Goal: Task Accomplishment & Management: Use online tool/utility

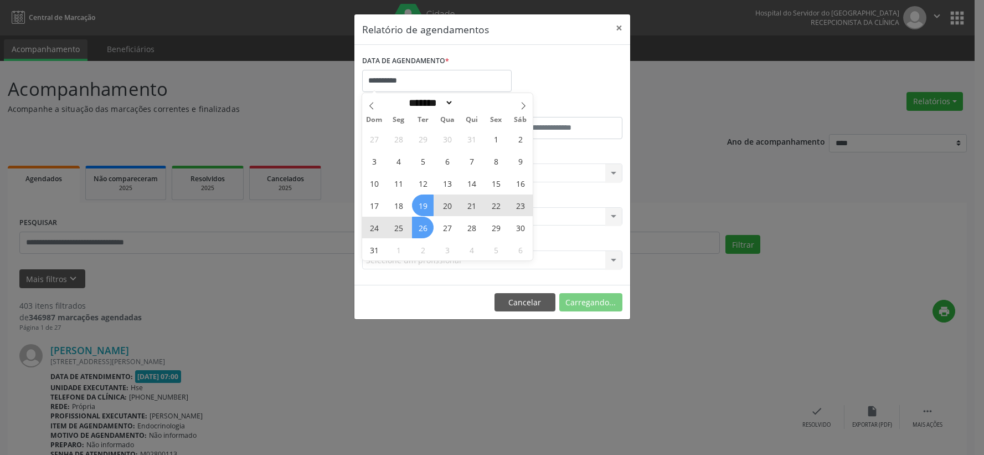
select select "*"
click at [424, 204] on span "19" at bounding box center [423, 205] width 22 height 22
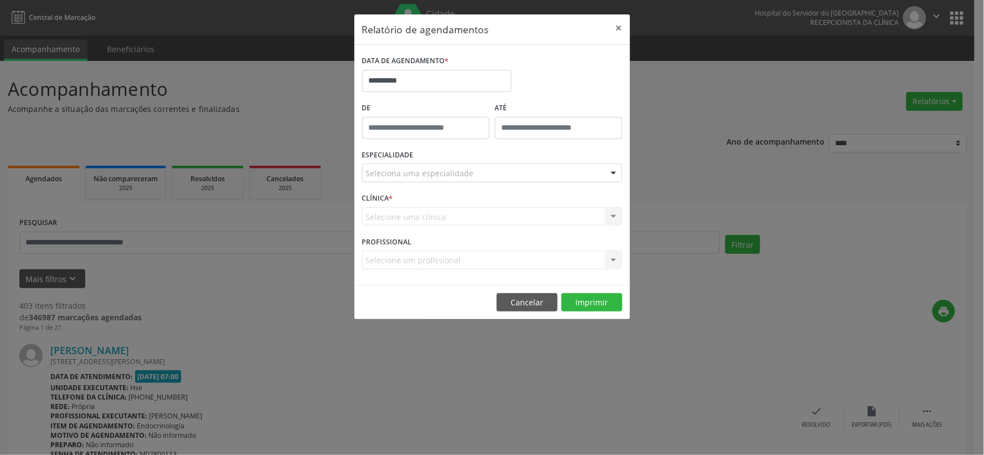
click at [424, 204] on div "CLÍNICA * Selecione uma clínica Nenhum resultado encontrado para: " " Não há ne…" at bounding box center [492, 211] width 266 height 43
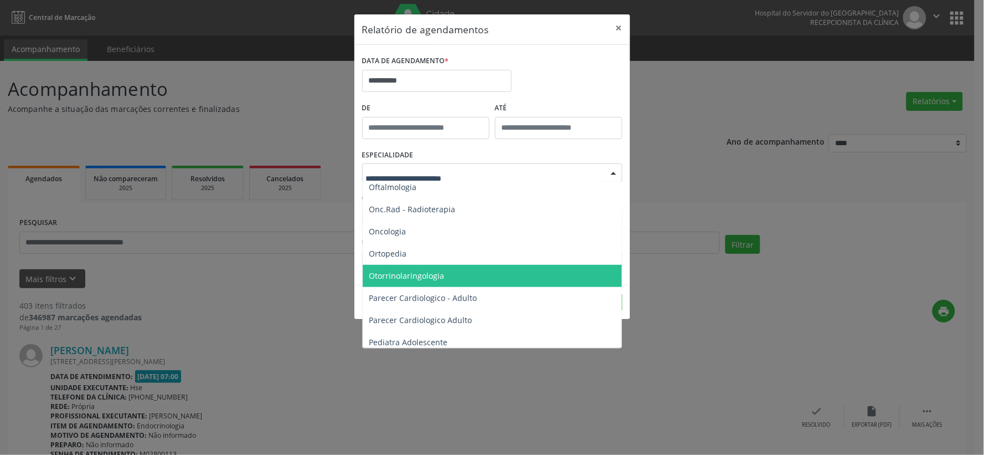
scroll to position [1451, 0]
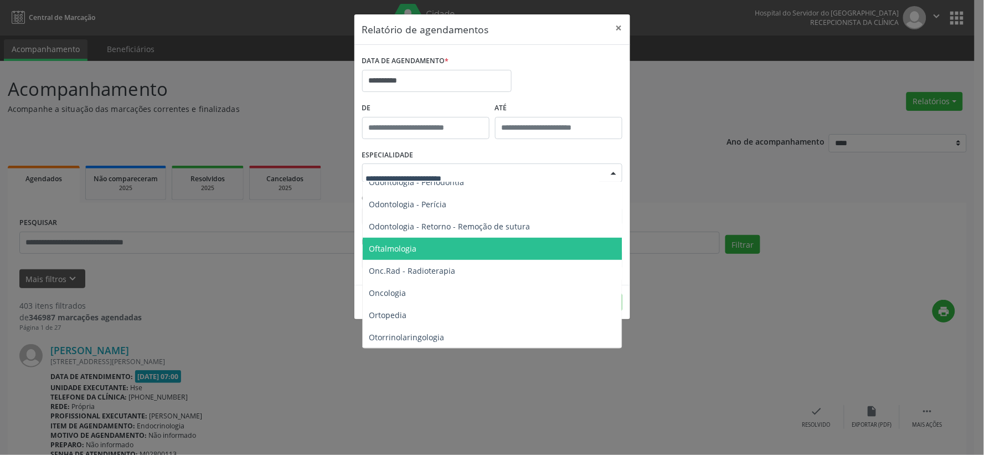
click at [389, 248] on span "Oftalmologia" at bounding box center [393, 248] width 48 height 11
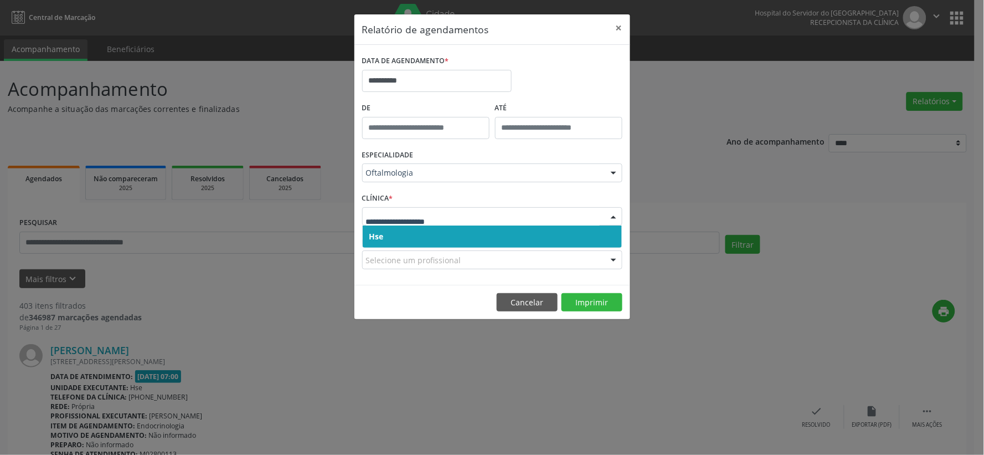
click at [396, 206] on div "CLÍNICA * Hse Nenhum resultado encontrado para: " " Não há nenhuma opção para s…" at bounding box center [492, 211] width 266 height 43
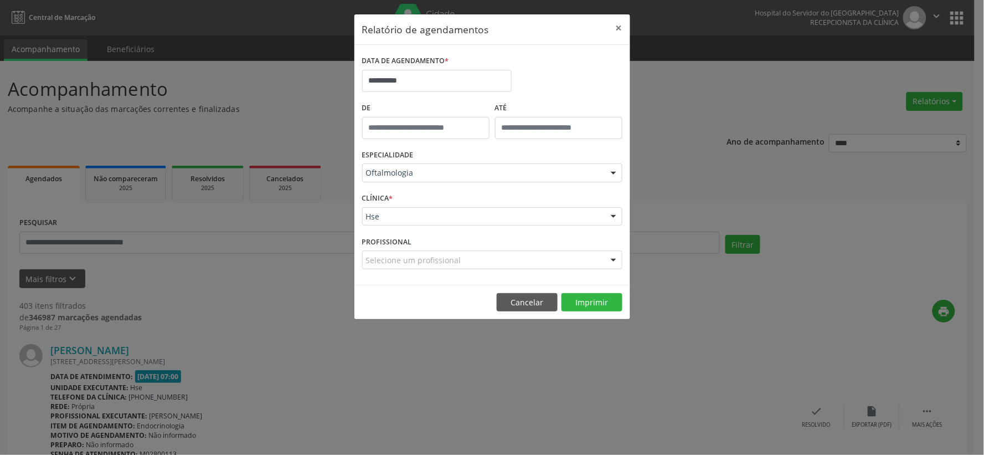
click at [403, 237] on label "PROFISSIONAL" at bounding box center [387, 241] width 50 height 17
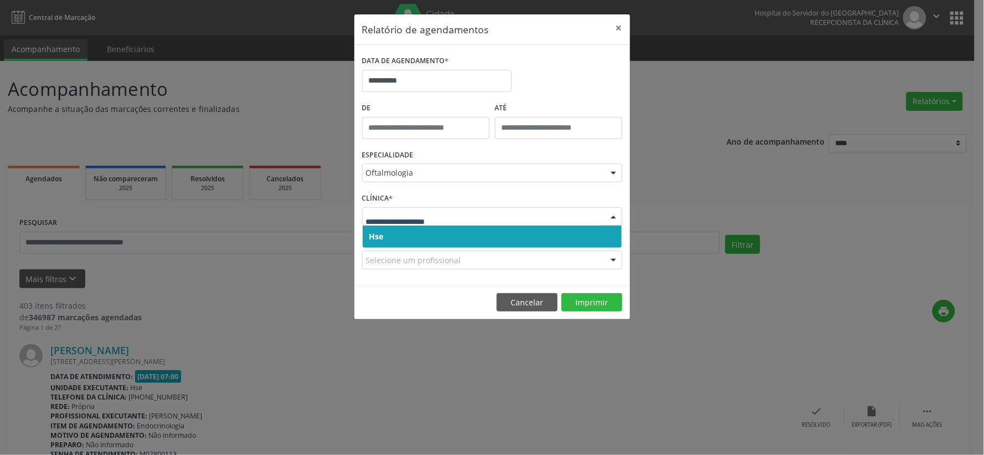
click at [401, 240] on span "Hse" at bounding box center [492, 236] width 259 height 22
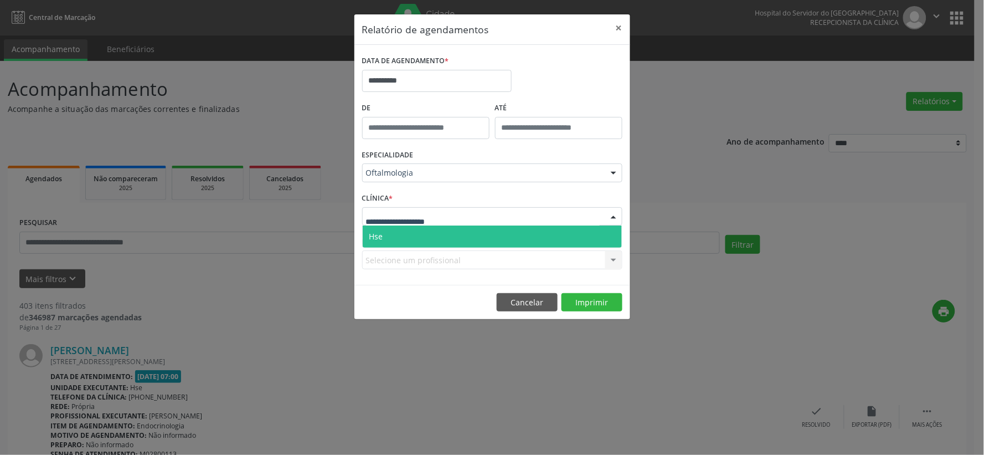
click at [411, 238] on span "Hse" at bounding box center [492, 236] width 259 height 22
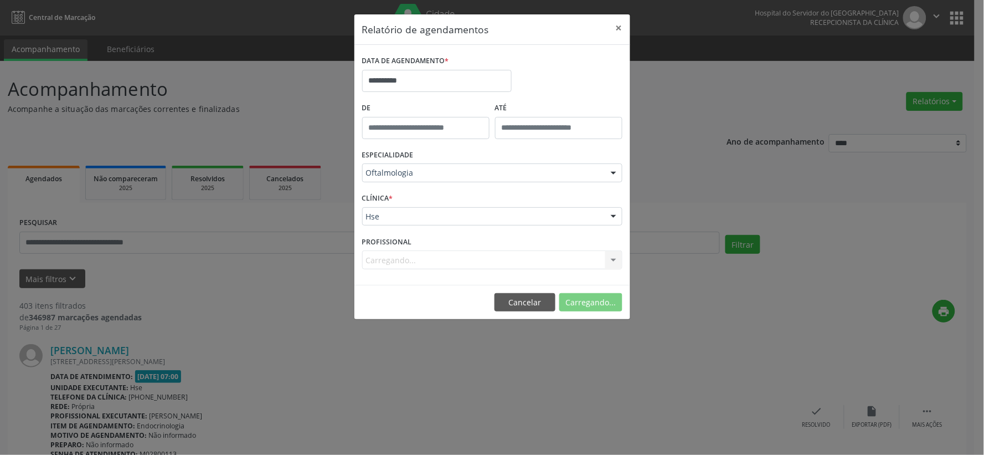
click at [409, 257] on div "Carregando... Nenhum resultado encontrado para: " " Não há nenhuma opção para s…" at bounding box center [492, 259] width 260 height 19
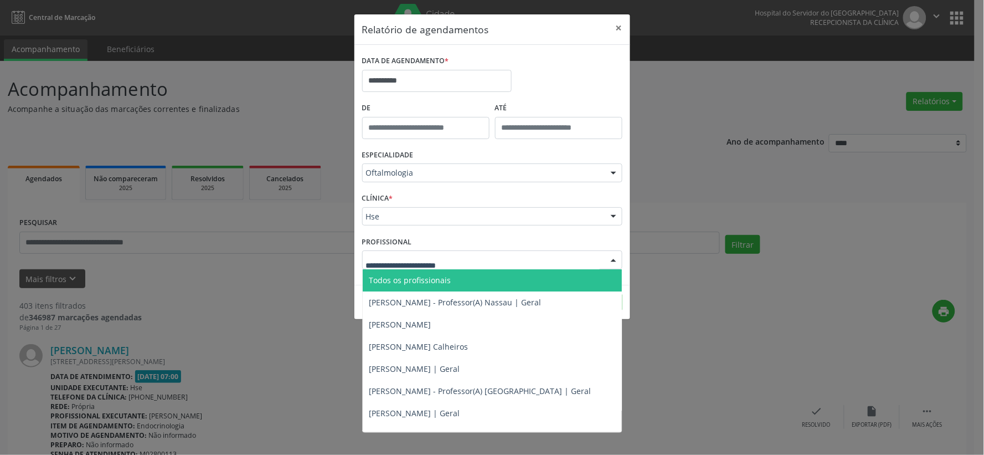
click at [614, 259] on div at bounding box center [613, 260] width 17 height 19
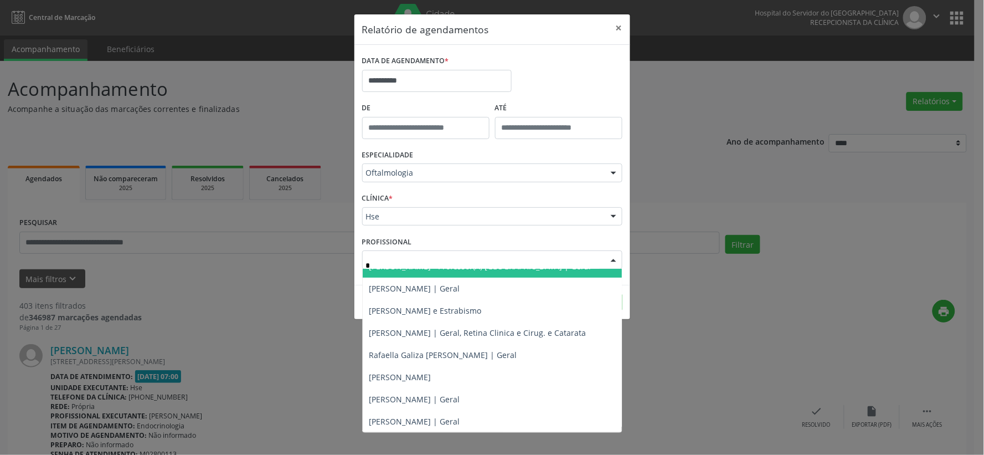
scroll to position [0, 0]
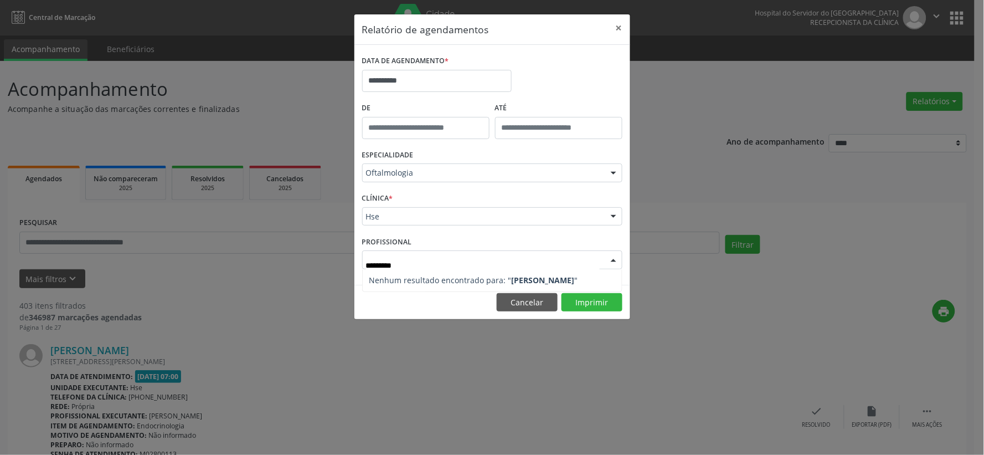
type input "**********"
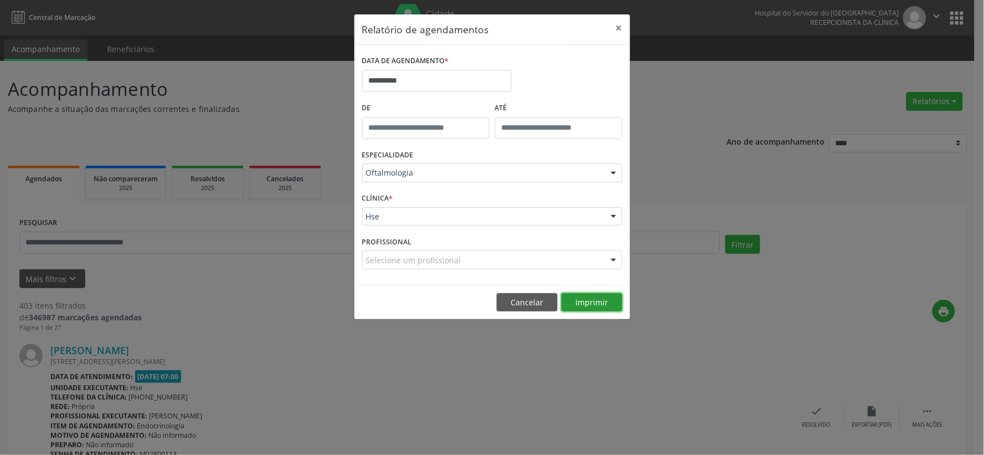
click at [592, 299] on button "Imprimir" at bounding box center [591, 302] width 61 height 19
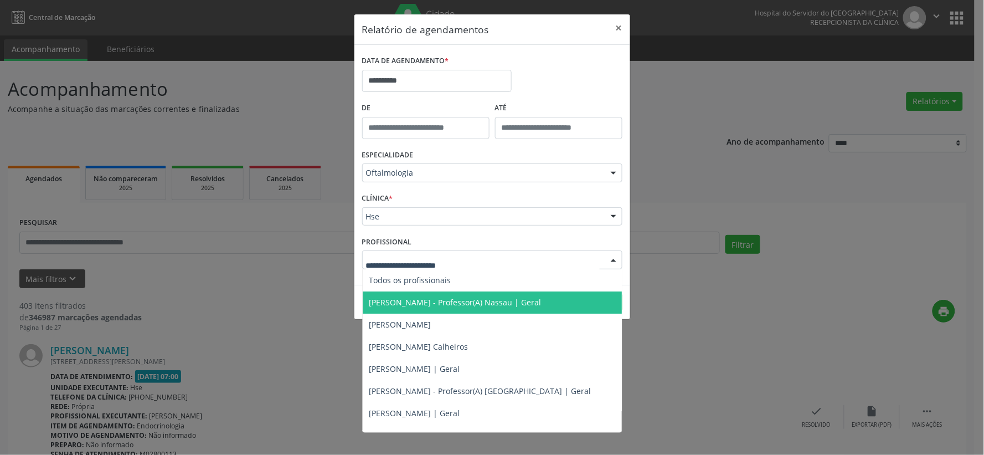
click at [382, 251] on div at bounding box center [492, 259] width 260 height 19
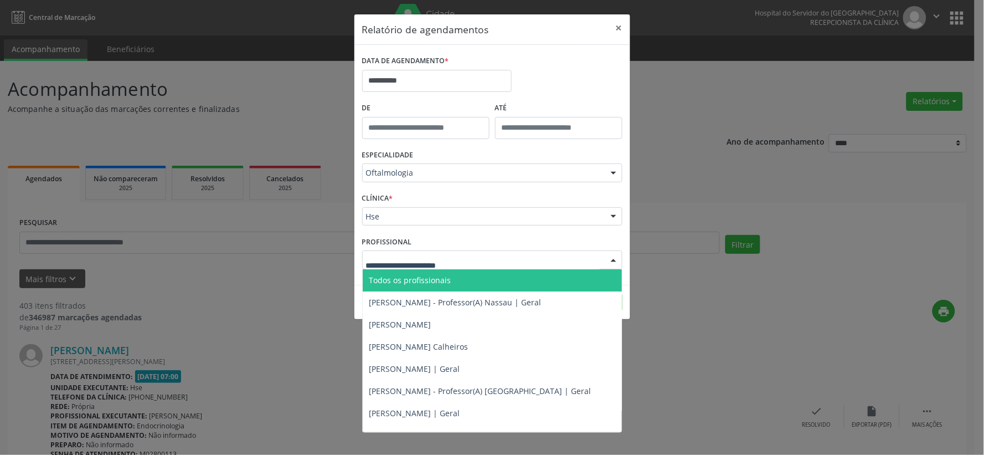
click at [645, 326] on div "**********" at bounding box center [492, 227] width 984 height 455
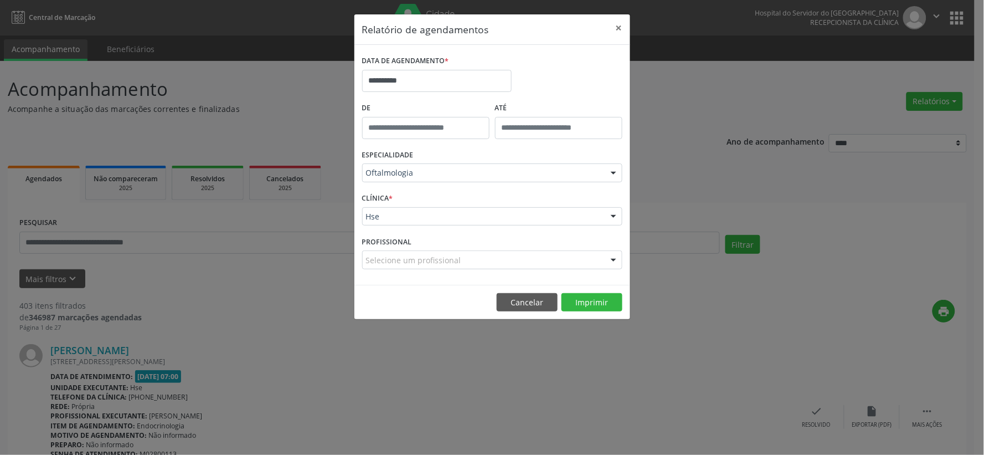
click at [645, 327] on div "**********" at bounding box center [492, 227] width 984 height 455
click at [374, 253] on div "Selecione um profissional" at bounding box center [492, 259] width 260 height 19
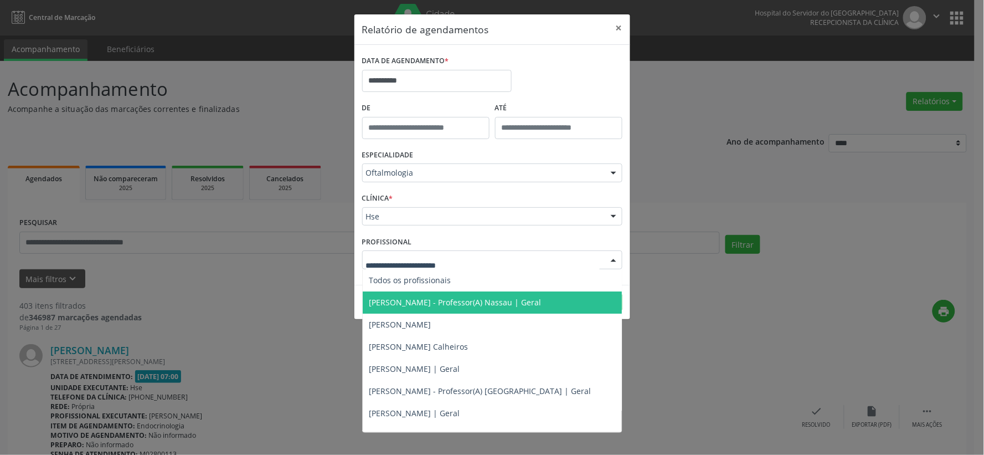
click at [408, 202] on div "CLÍNICA * Hse Hse Nenhum resultado encontrado para: " " Não há nenhuma opção pa…" at bounding box center [492, 211] width 266 height 43
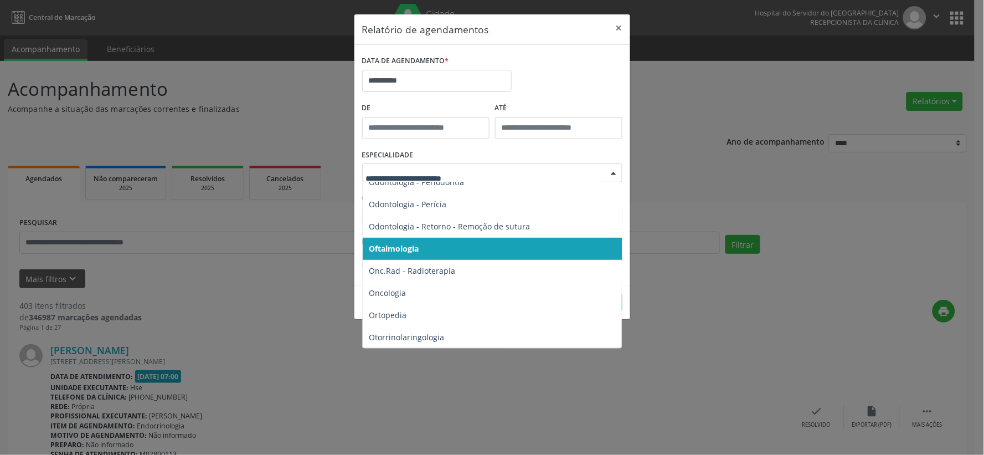
click at [406, 246] on span "Oftalmologia" at bounding box center [394, 248] width 50 height 11
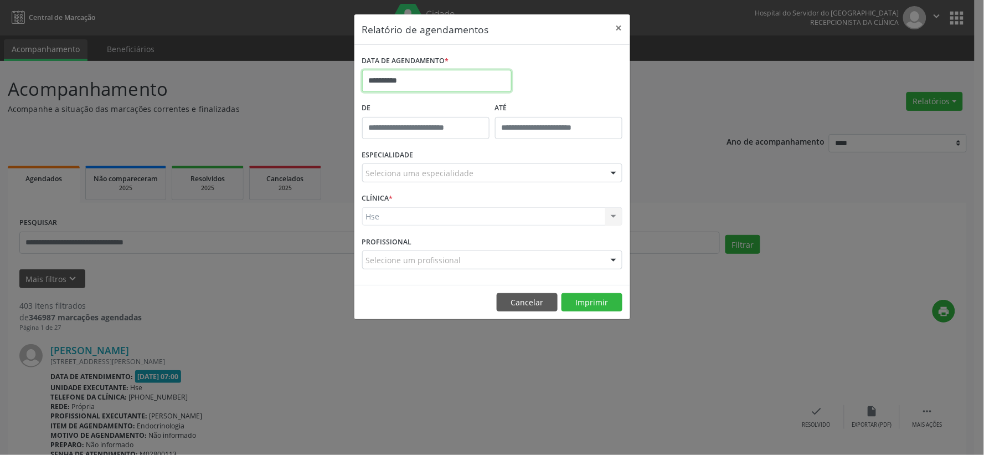
click at [425, 78] on input "**********" at bounding box center [437, 81] width 150 height 22
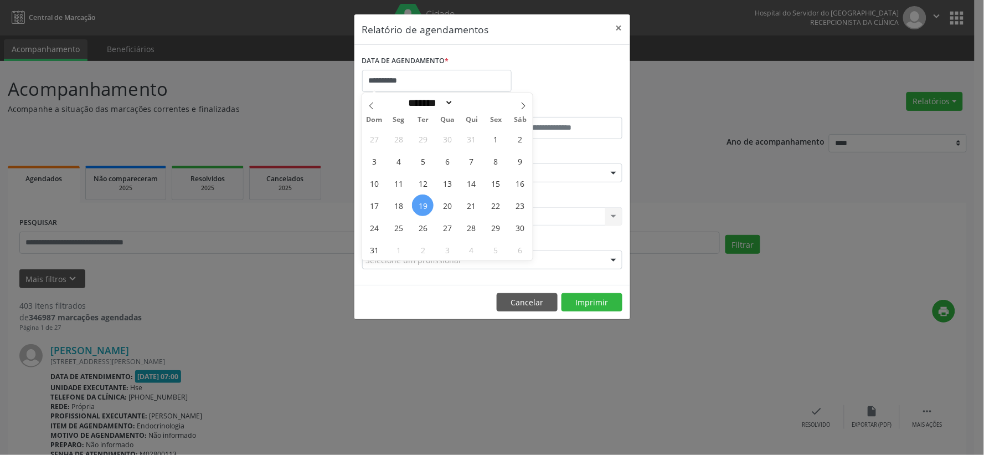
click at [421, 205] on span "19" at bounding box center [423, 205] width 22 height 22
type input "**********"
click at [421, 204] on span "19" at bounding box center [423, 205] width 22 height 22
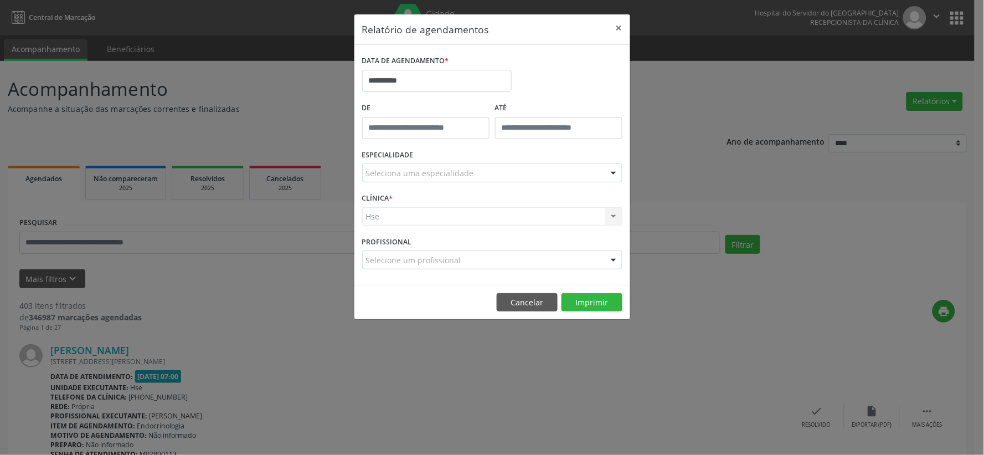
click at [411, 212] on div "Hse Hse Nenhum resultado encontrado para: " " Não há nenhuma opção para ser exi…" at bounding box center [492, 216] width 260 height 19
drag, startPoint x: 421, startPoint y: 205, endPoint x: 427, endPoint y: 216, distance: 12.6
click at [423, 207] on div "CLÍNICA * Hse Hse Nenhum resultado encontrado para: " " Não há nenhuma opção pa…" at bounding box center [492, 211] width 266 height 43
click at [431, 233] on div "CLÍNICA * Hse Hse Nenhum resultado encontrado para: " " Não há nenhuma opção pa…" at bounding box center [492, 211] width 266 height 43
click at [612, 214] on div "Hse Hse Nenhum resultado encontrado para: " " Não há nenhuma opção para ser exi…" at bounding box center [492, 216] width 260 height 19
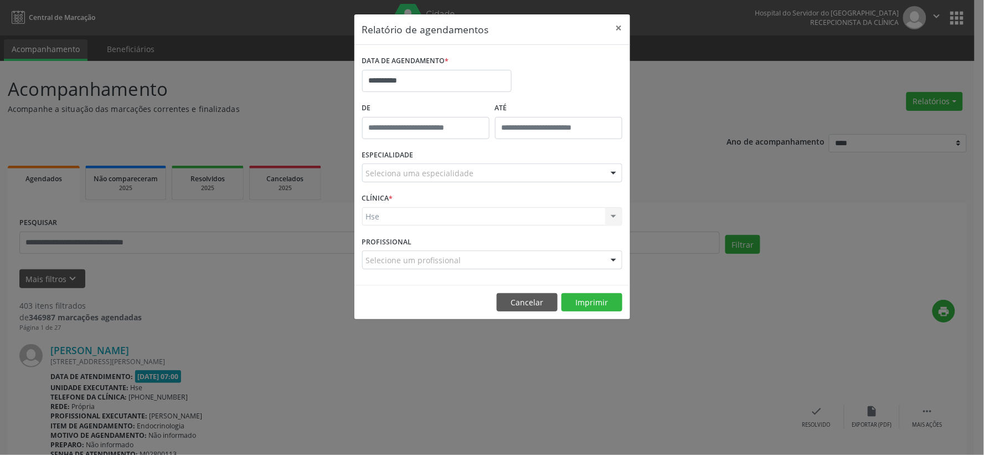
click at [406, 220] on div "Hse Hse Nenhum resultado encontrado para: " " Não há nenhuma opção para ser exi…" at bounding box center [492, 216] width 260 height 19
drag, startPoint x: 391, startPoint y: 191, endPoint x: 399, endPoint y: 224, distance: 33.5
click at [396, 209] on div "CLÍNICA * Hse Hse Nenhum resultado encontrado para: " " Não há nenhuma opção pa…" at bounding box center [492, 211] width 266 height 43
drag, startPoint x: 393, startPoint y: 240, endPoint x: 396, endPoint y: 266, distance: 26.2
click at [395, 241] on label "PROFISSIONAL" at bounding box center [387, 241] width 50 height 17
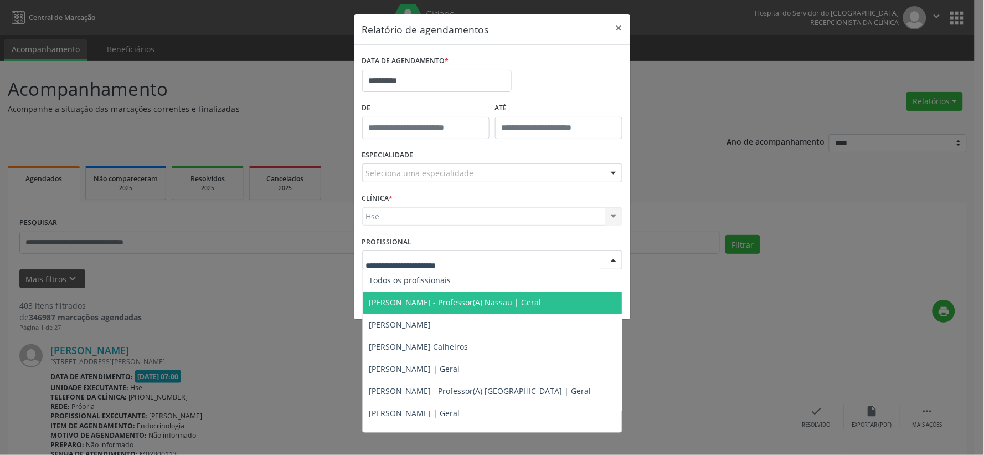
drag, startPoint x: 395, startPoint y: 260, endPoint x: 464, endPoint y: 251, distance: 69.2
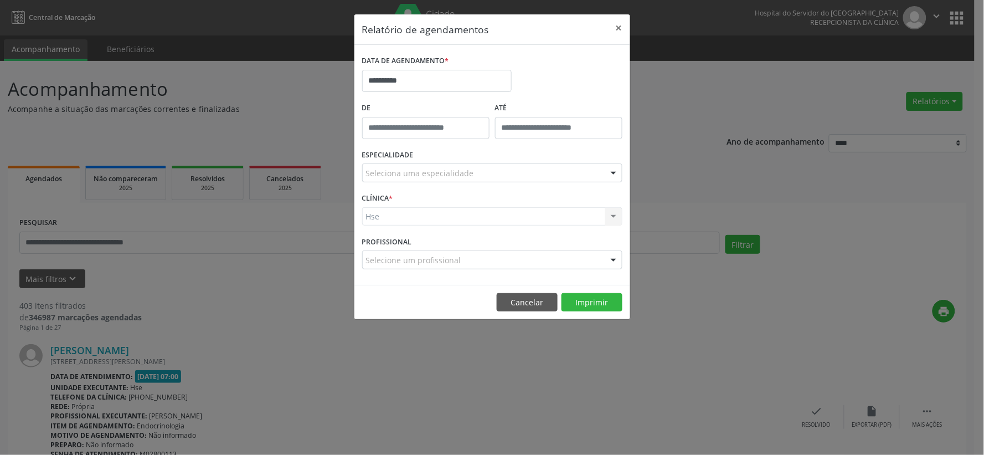
drag, startPoint x: 611, startPoint y: 259, endPoint x: 391, endPoint y: 221, distance: 223.5
click at [610, 257] on div at bounding box center [613, 260] width 17 height 19
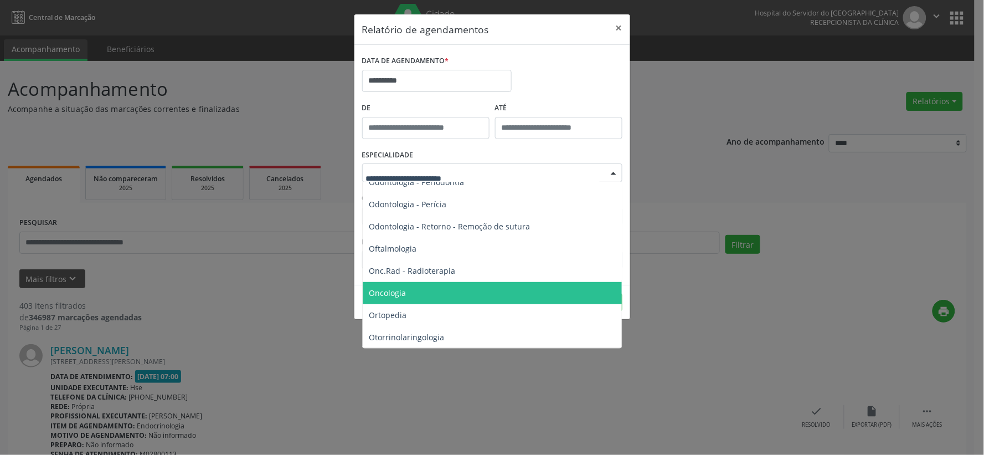
scroll to position [1512, 0]
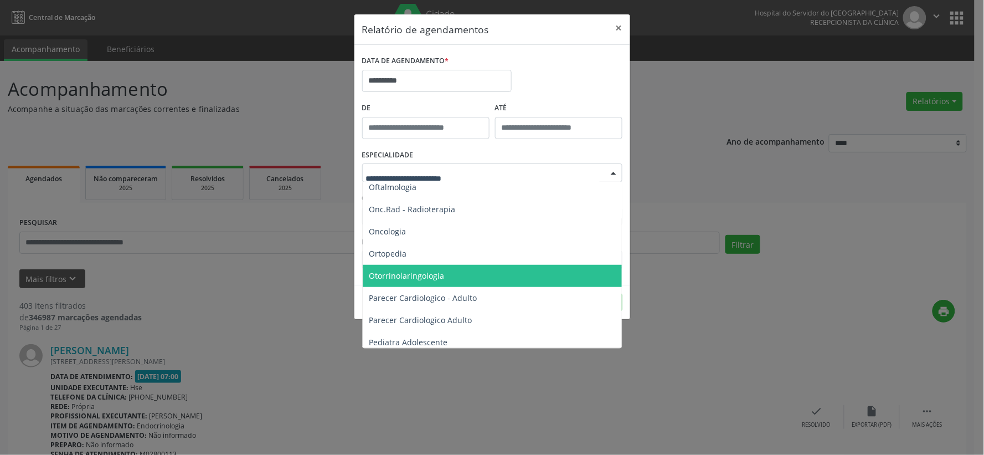
drag, startPoint x: 383, startPoint y: 274, endPoint x: 385, endPoint y: 282, distance: 9.1
click at [385, 282] on span "Otorrinolaringologia" at bounding box center [493, 276] width 261 height 22
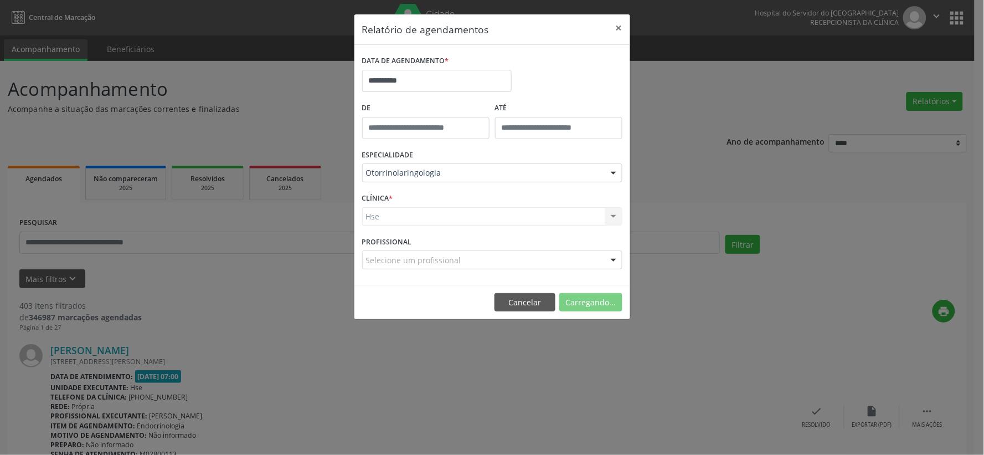
click at [396, 218] on div "Hse Hse Nenhum resultado encontrado para: " " Não há nenhuma opção para ser exi…" at bounding box center [492, 216] width 260 height 19
drag, startPoint x: 400, startPoint y: 192, endPoint x: 405, endPoint y: 201, distance: 10.7
click at [403, 195] on div "CLÍNICA * Hse Hse Nenhum resultado encontrado para: " " Não há nenhuma opção pa…" at bounding box center [492, 211] width 266 height 43
click at [406, 228] on div "CLÍNICA * Hse Hse Nenhum resultado encontrado para: " " Não há nenhuma opção pa…" at bounding box center [492, 211] width 266 height 43
drag, startPoint x: 695, startPoint y: 270, endPoint x: 668, endPoint y: 277, distance: 28.1
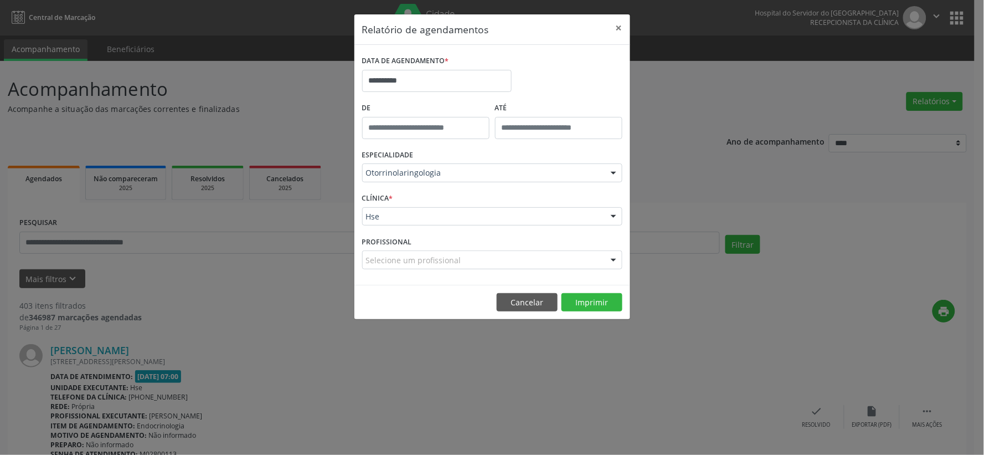
click at [698, 273] on div "**********" at bounding box center [492, 227] width 984 height 455
click at [589, 301] on button "Imprimir" at bounding box center [591, 302] width 61 height 19
